Goal: Task Accomplishment & Management: Manage account settings

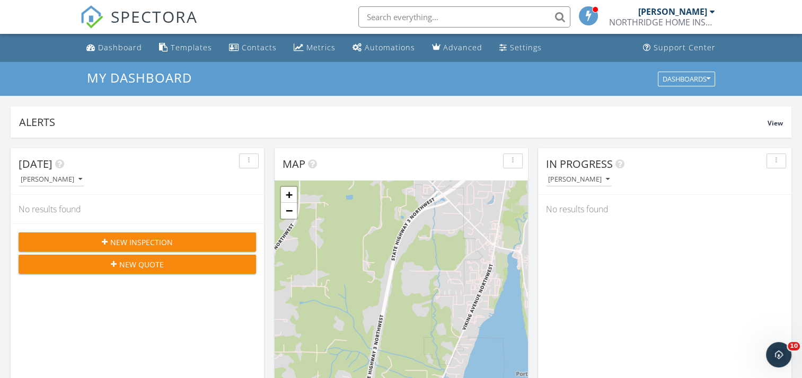
click at [191, 365] on div "Today Jon Luke No results found New Inspection New Quote" at bounding box center [137, 301] width 253 height 307
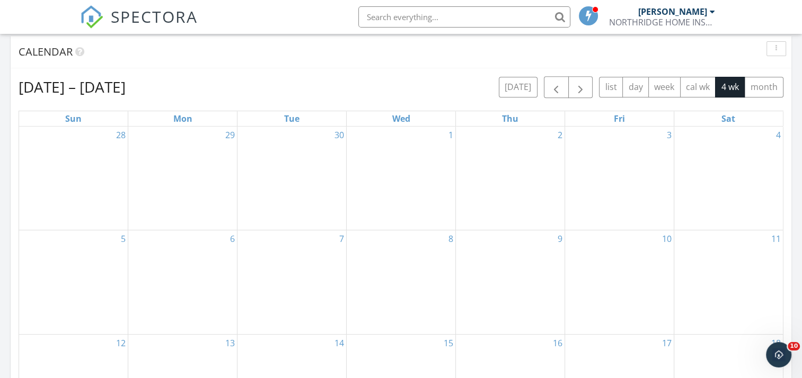
scroll to position [371, 0]
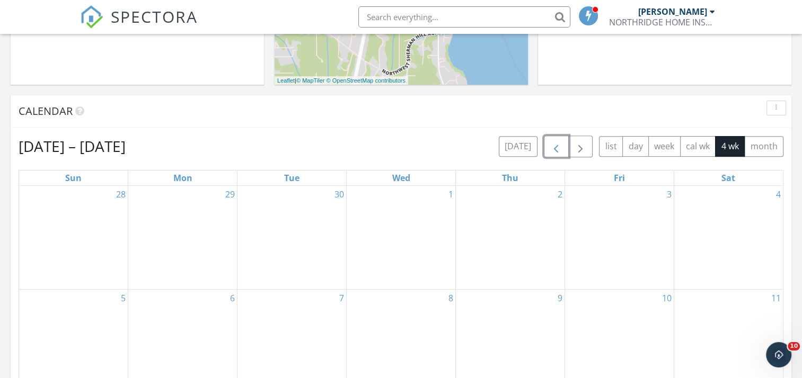
click at [552, 147] on span "button" at bounding box center [556, 146] width 13 height 13
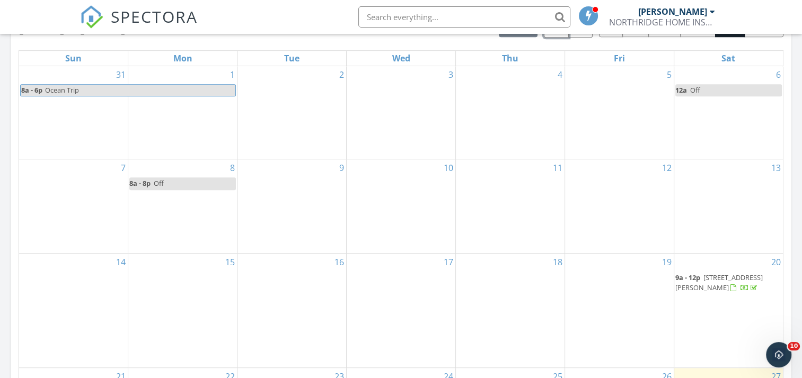
scroll to position [636, 0]
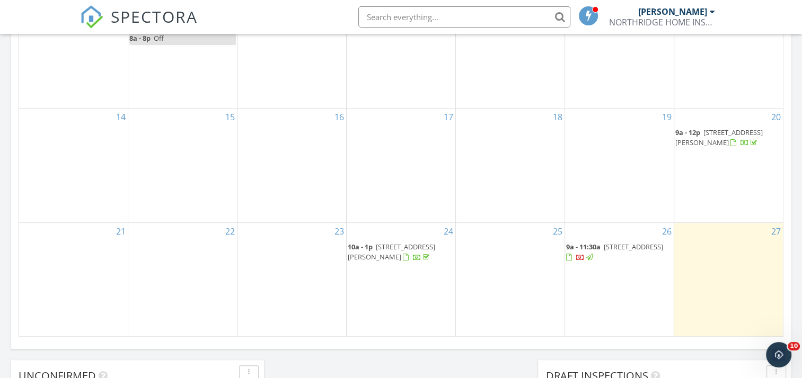
click at [606, 247] on span "14352 40th St SW, Lakebay 98349" at bounding box center [633, 247] width 59 height 10
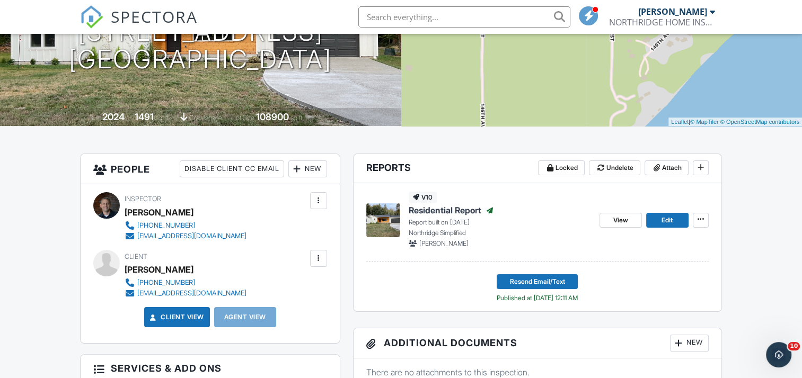
scroll to position [106, 0]
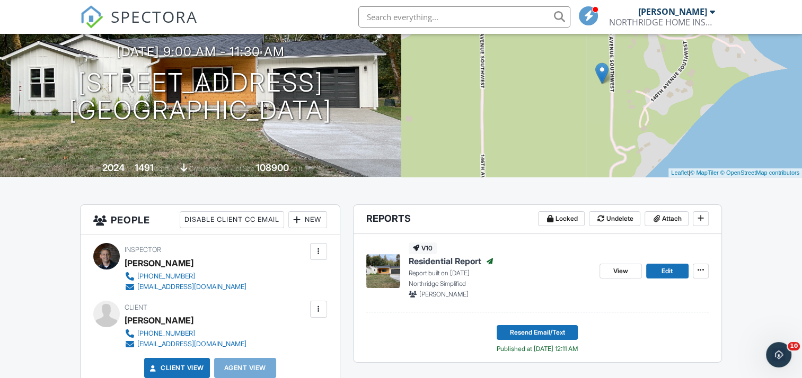
click at [622, 272] on span "View" at bounding box center [620, 271] width 15 height 11
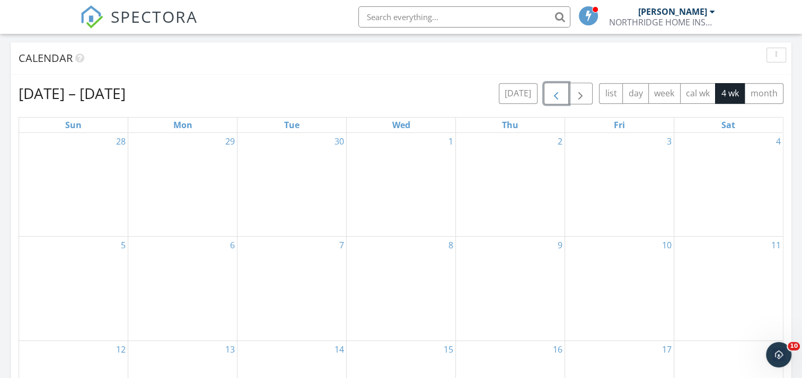
click at [555, 94] on span "button" at bounding box center [556, 93] width 13 height 13
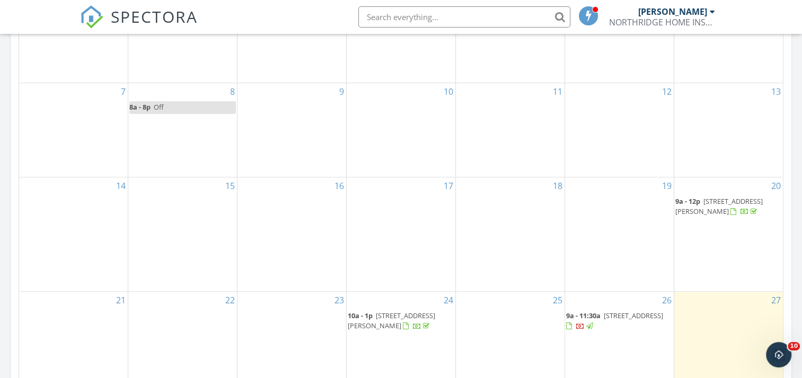
scroll to position [583, 0]
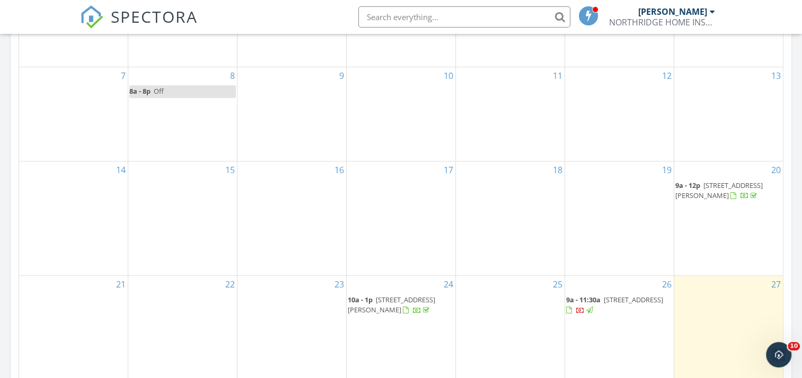
click at [724, 183] on span "166 Nelson Creek Ln, Port Angeles 98363" at bounding box center [718, 191] width 87 height 20
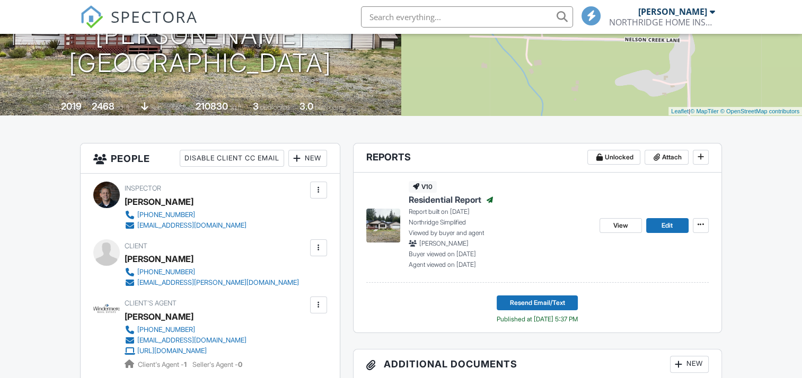
scroll to position [159, 0]
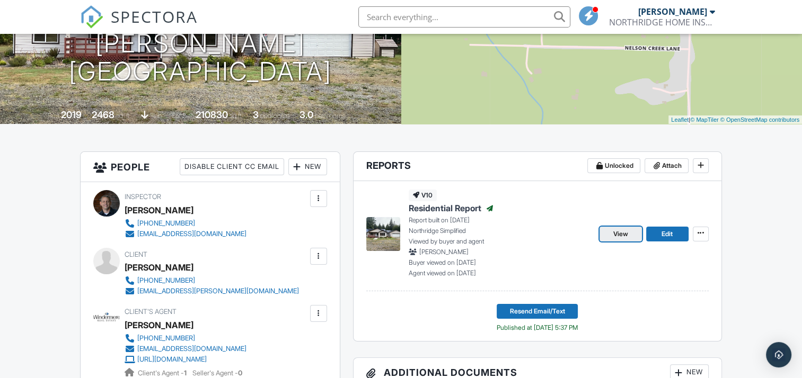
click at [615, 235] on span "View" at bounding box center [620, 234] width 15 height 11
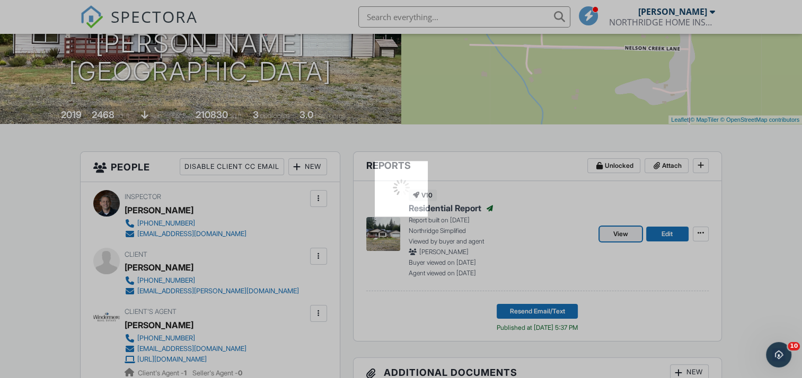
scroll to position [0, 0]
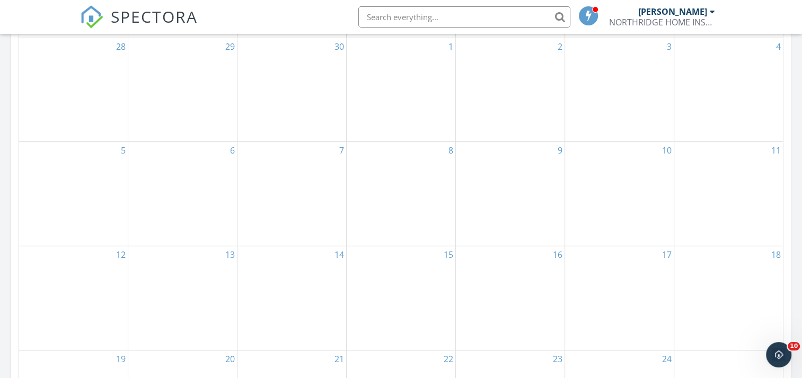
scroll to position [424, 0]
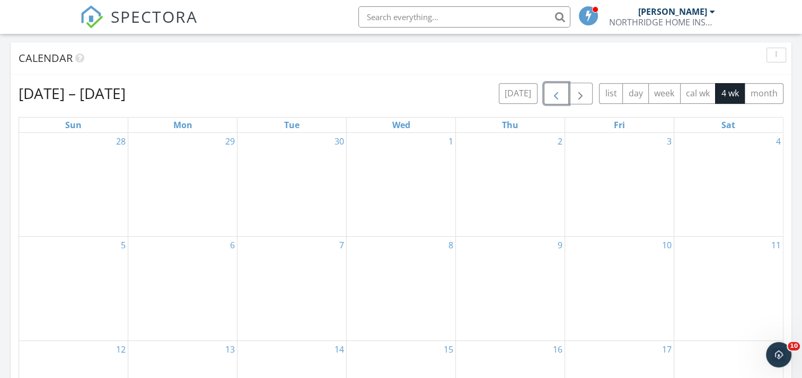
click at [559, 98] on span "button" at bounding box center [556, 93] width 13 height 13
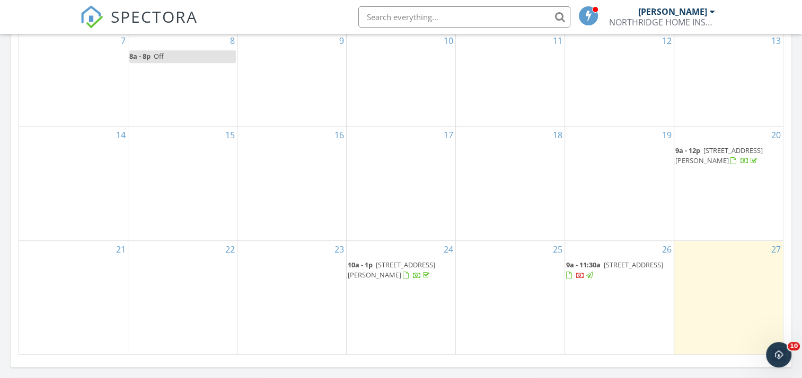
scroll to position [636, 0]
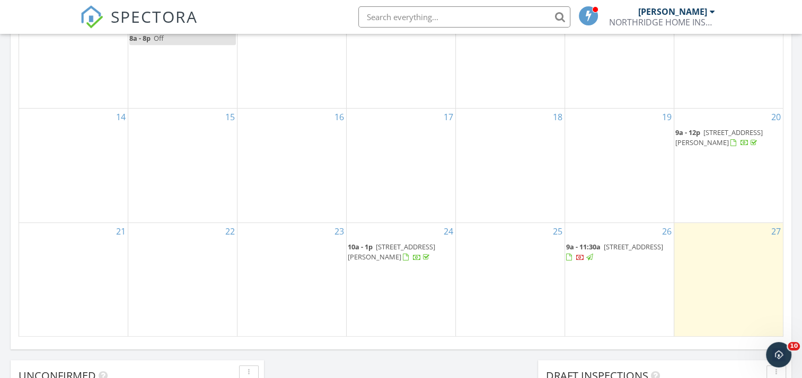
click at [405, 246] on span "3303 Jackson Lake Rd NW, LAKEBAY 98349" at bounding box center [391, 252] width 87 height 20
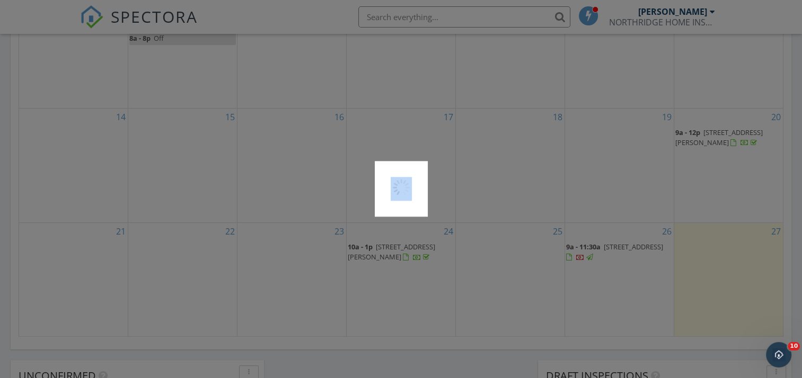
click at [405, 246] on div at bounding box center [401, 189] width 802 height 378
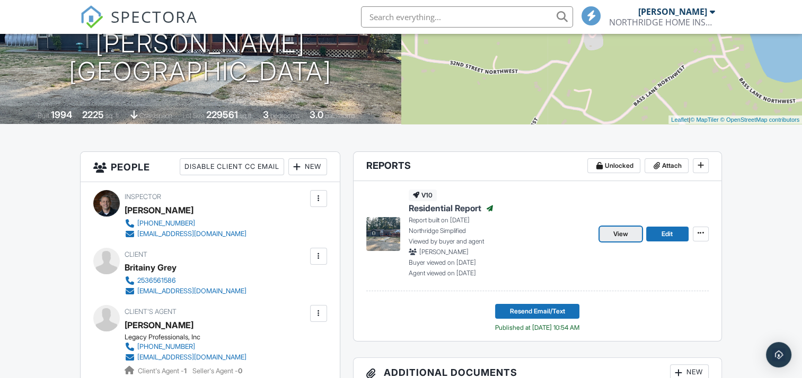
click at [616, 233] on span "View" at bounding box center [620, 234] width 15 height 11
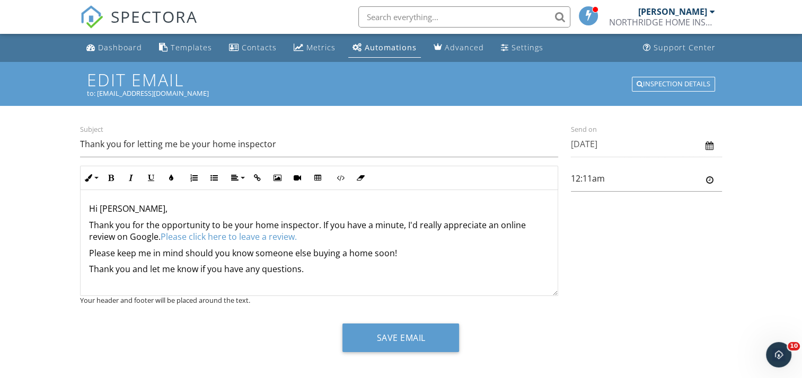
click at [709, 146] on div at bounding box center [709, 146] width 8 height 8
click at [574, 143] on input "[DATE]" at bounding box center [646, 144] width 151 height 26
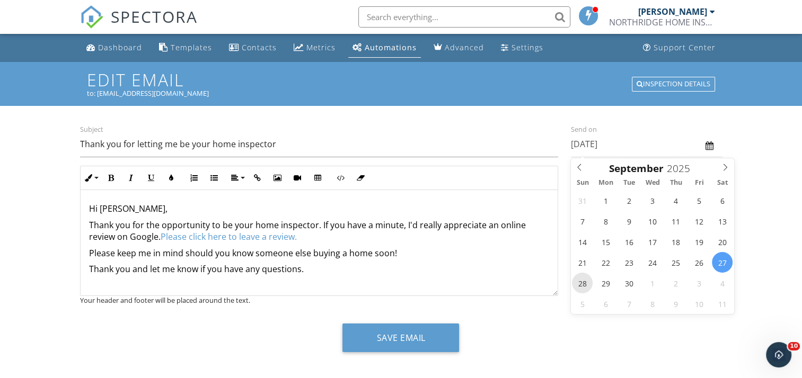
type input "[DATE]"
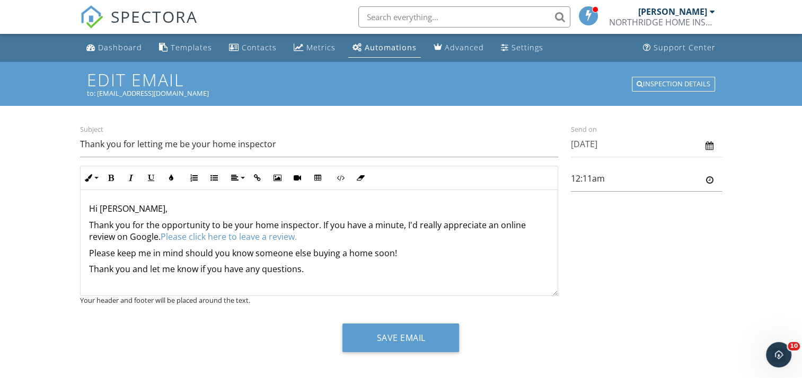
click at [709, 179] on div at bounding box center [709, 180] width 7 height 8
click at [603, 183] on input "12:11am" at bounding box center [646, 179] width 151 height 26
type input "9:00am"
click at [597, 235] on body "SPECTORA Jon Luke NORTHRIDGE HOME INSPECTIONS LLC Role: Inspector Change Role D…" at bounding box center [401, 194] width 802 height 388
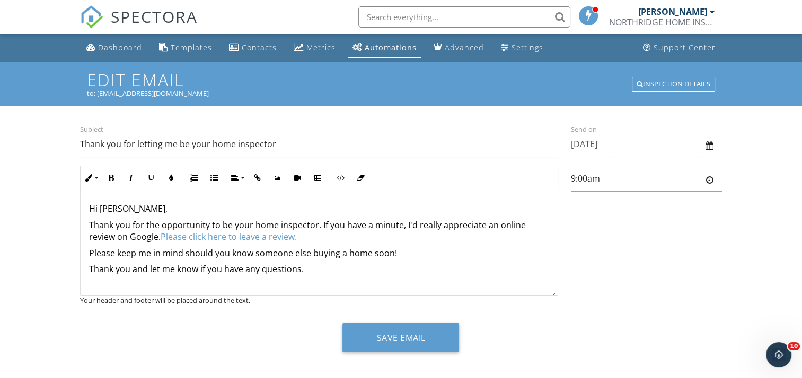
scroll to position [8, 0]
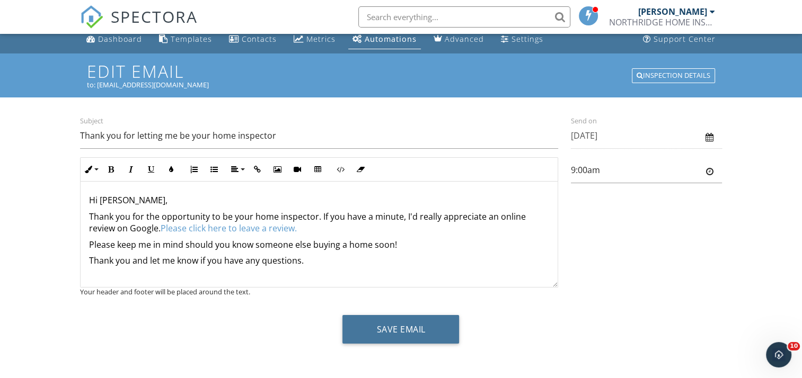
click at [389, 331] on button "Save Email" at bounding box center [400, 329] width 117 height 29
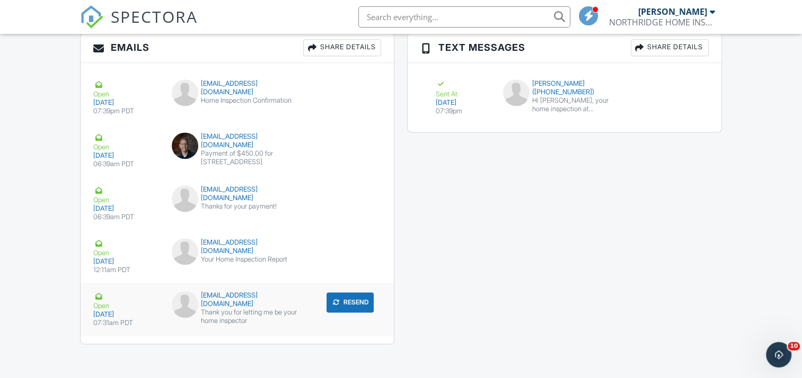
click at [235, 308] on div "Thank you for letting me be your home inspector" at bounding box center [237, 316] width 131 height 17
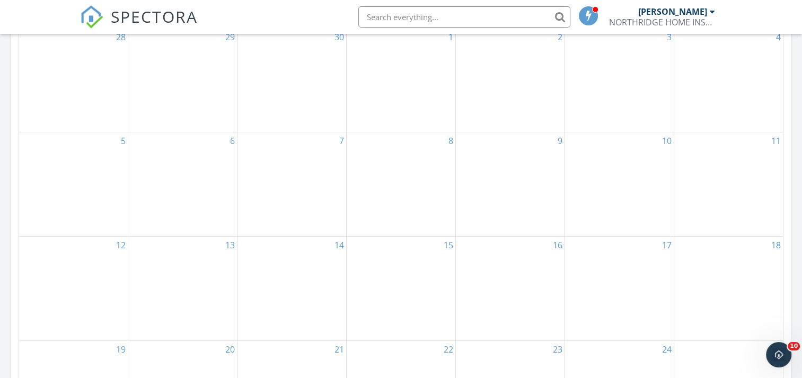
scroll to position [210, 0]
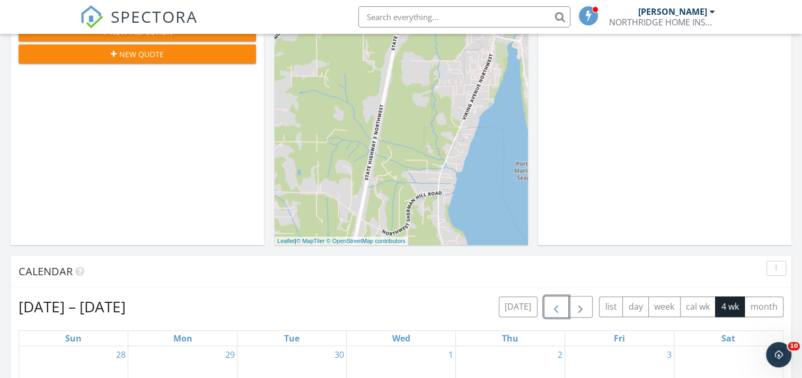
click at [553, 310] on span "button" at bounding box center [556, 307] width 13 height 13
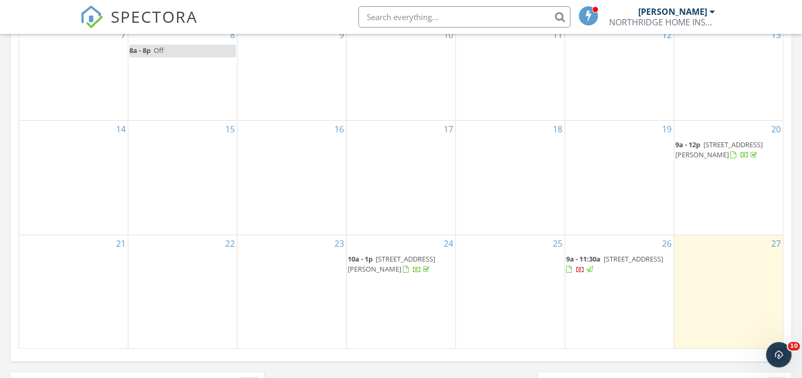
scroll to position [634, 0]
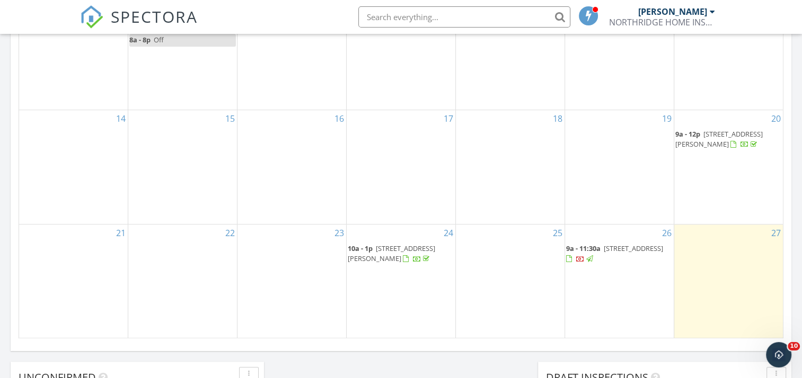
click at [407, 249] on span "3303 Jackson Lake Rd NW, LAKEBAY 98349" at bounding box center [391, 254] width 87 height 20
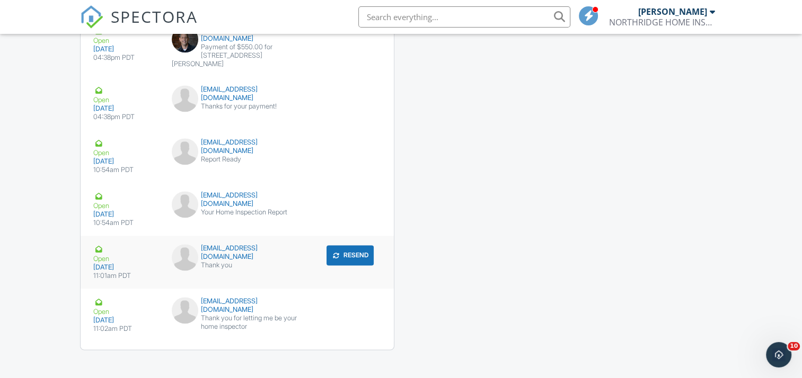
click at [222, 244] on div "deairea@gmail.com" at bounding box center [237, 252] width 131 height 17
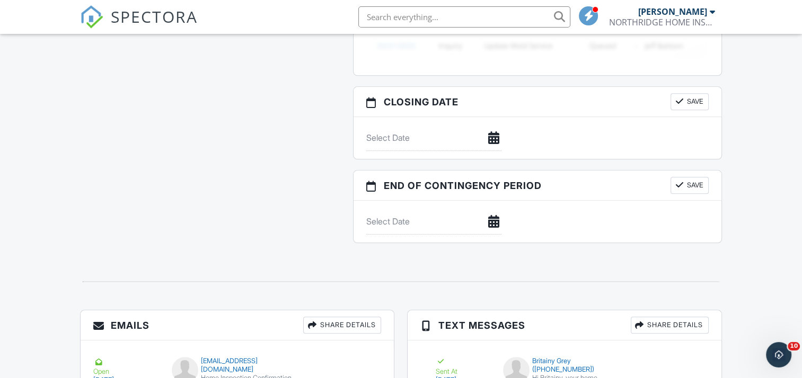
scroll to position [913, 0]
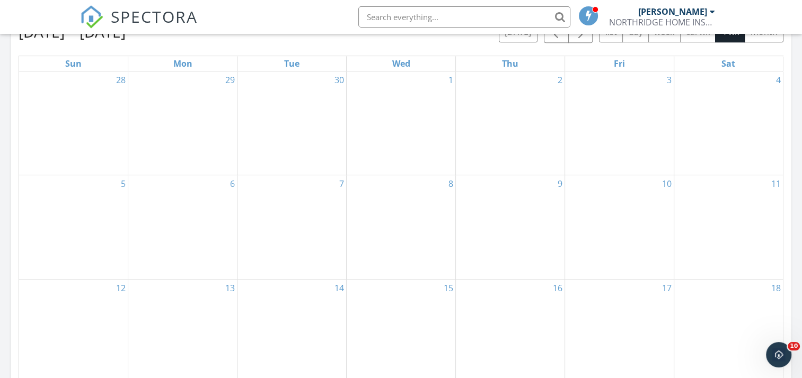
scroll to position [263, 0]
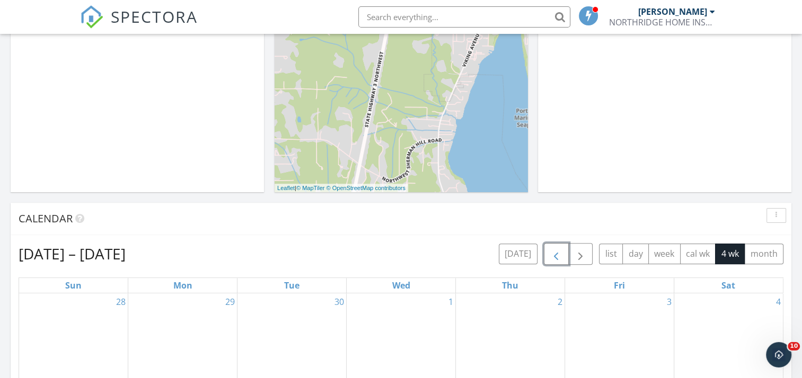
click at [551, 259] on span "button" at bounding box center [556, 254] width 13 height 13
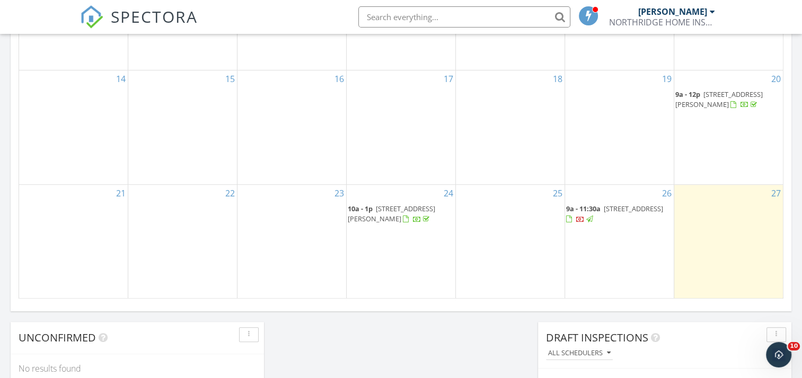
scroll to position [687, 0]
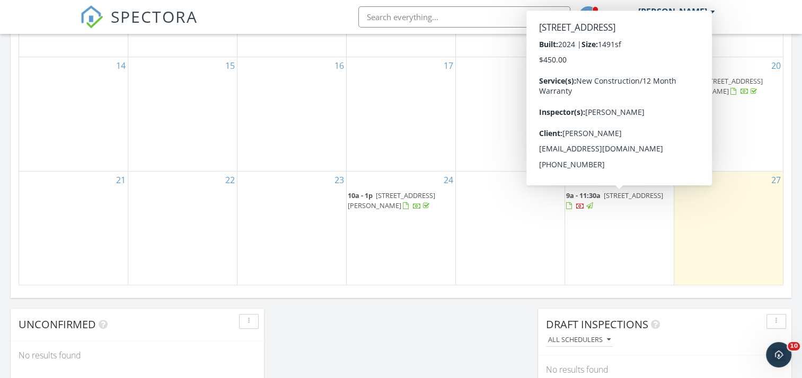
click at [613, 196] on span "[STREET_ADDRESS]" at bounding box center [633, 196] width 59 height 10
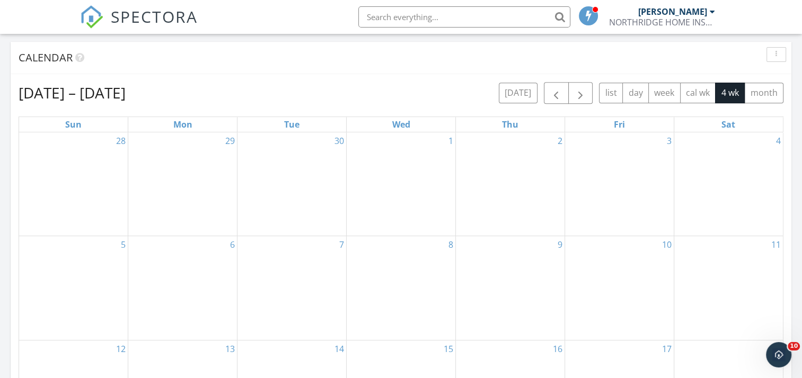
scroll to position [422, 0]
click at [556, 96] on span "button" at bounding box center [556, 95] width 13 height 13
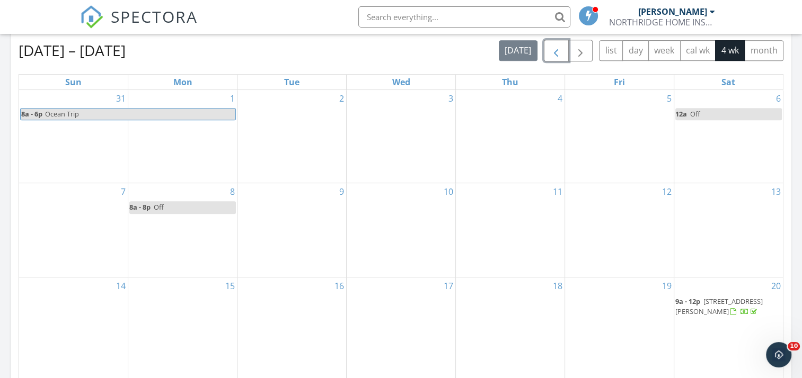
scroll to position [581, 0]
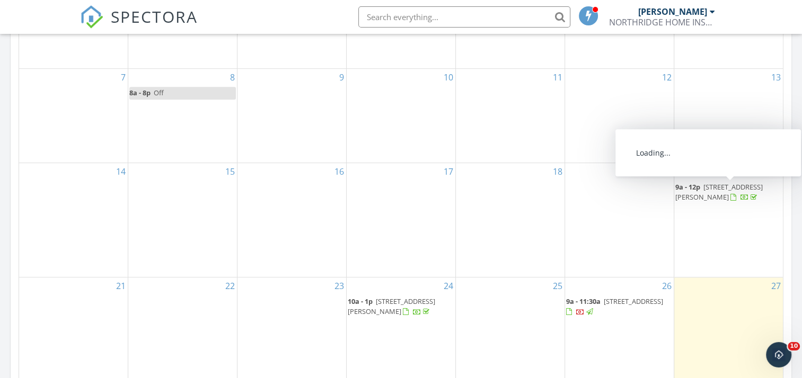
click at [721, 187] on span "[STREET_ADDRESS][PERSON_NAME]" at bounding box center [718, 192] width 87 height 20
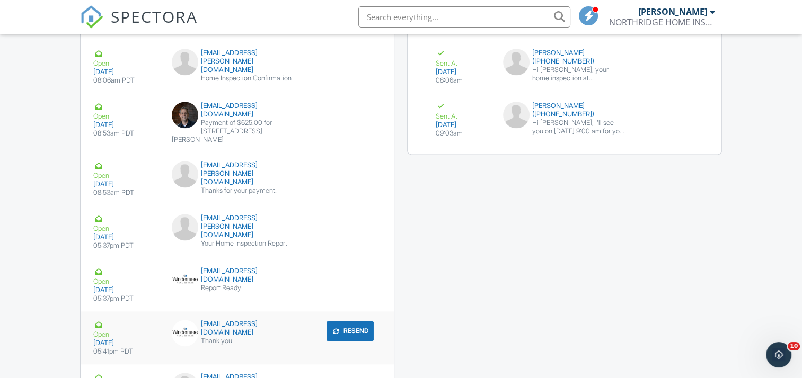
scroll to position [1443, 0]
